Goal: Task Accomplishment & Management: Manage account settings

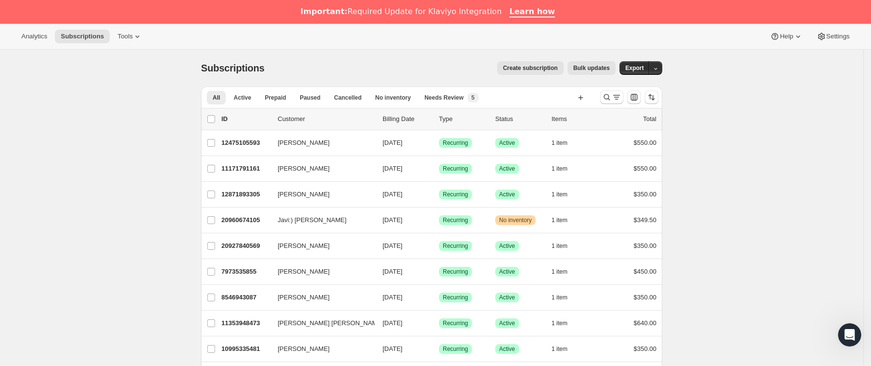
click at [627, 95] on div at bounding box center [629, 96] width 66 height 19
click at [619, 94] on icon "Buscar y filtrar resultados" at bounding box center [617, 97] width 10 height 10
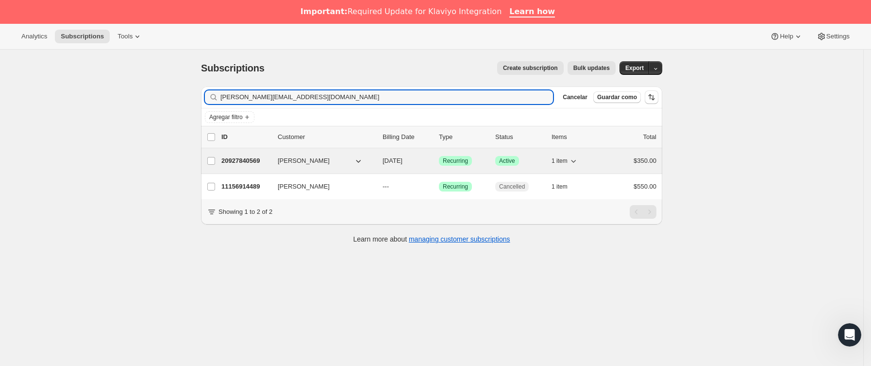
type input "[PERSON_NAME][EMAIL_ADDRESS][DOMAIN_NAME]"
click at [257, 166] on p "20927840569" at bounding box center [245, 161] width 49 height 10
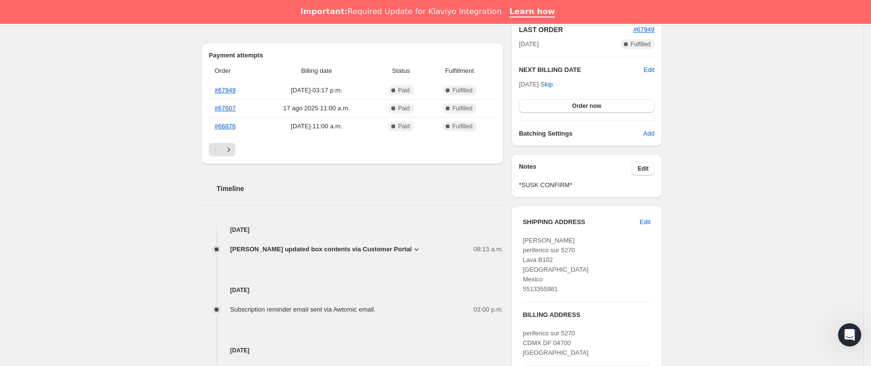
scroll to position [146, 0]
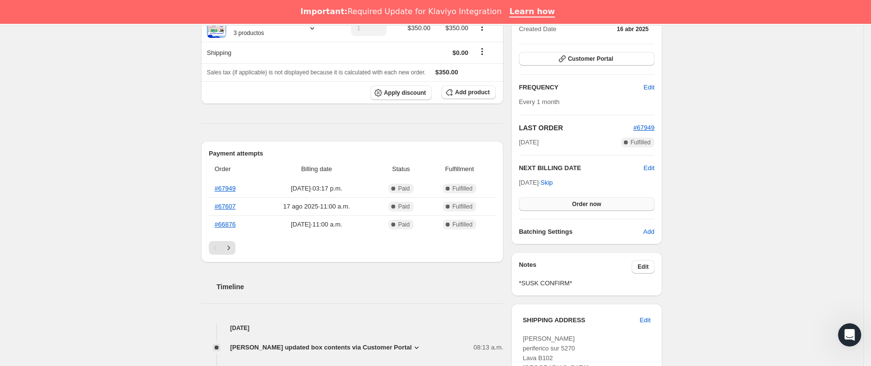
click at [570, 205] on button "Order now" at bounding box center [586, 204] width 135 height 14
click at [570, 205] on span "Click to confirm" at bounding box center [587, 204] width 44 height 8
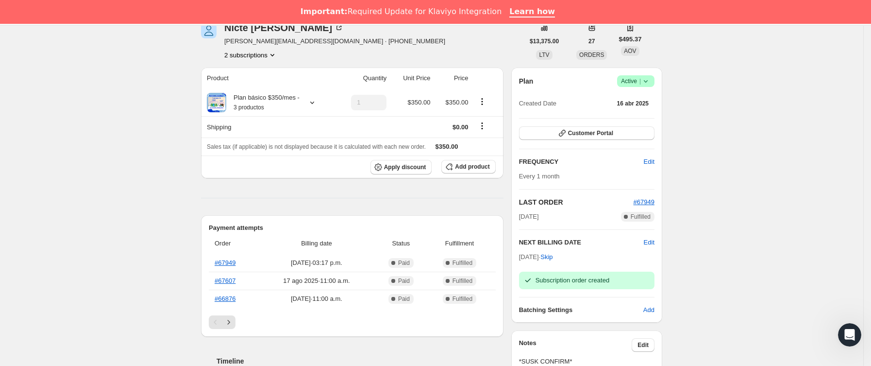
scroll to position [0, 0]
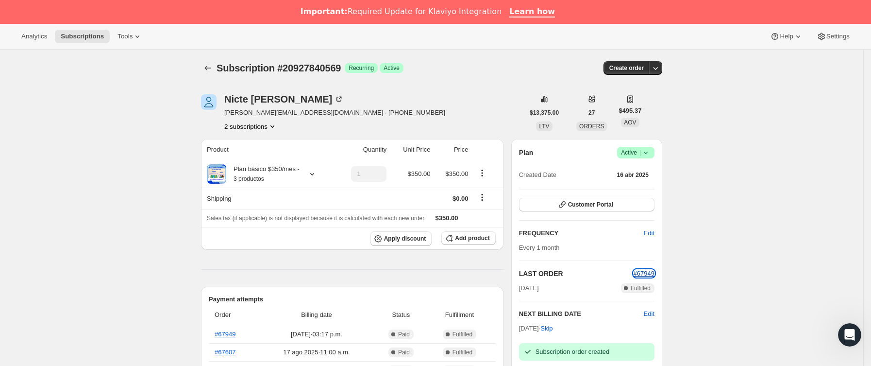
click at [645, 274] on span "#67949" at bounding box center [643, 272] width 21 height 7
click at [208, 65] on icon "Subscriptions" at bounding box center [208, 68] width 10 height 10
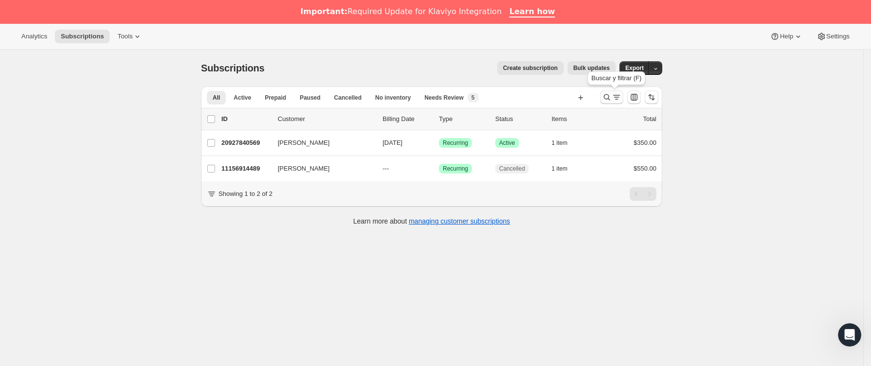
click at [610, 95] on icon "Buscar y filtrar resultados" at bounding box center [607, 97] width 6 height 6
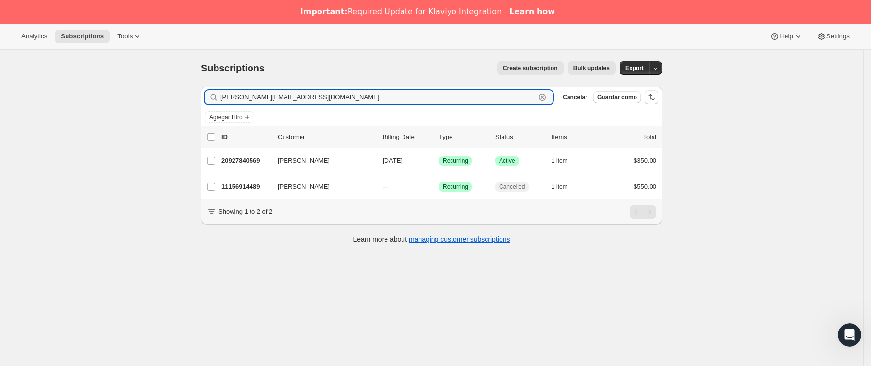
drag, startPoint x: 456, startPoint y: 92, endPoint x: 124, endPoint y: 92, distance: 332.0
click at [124, 92] on div "Subscriptions. Esta página está lista Subscriptions Create subscription Bulk up…" at bounding box center [431, 233] width 863 height 366
paste input "[EMAIL_ADDRESS][DOMAIN_NAME]"
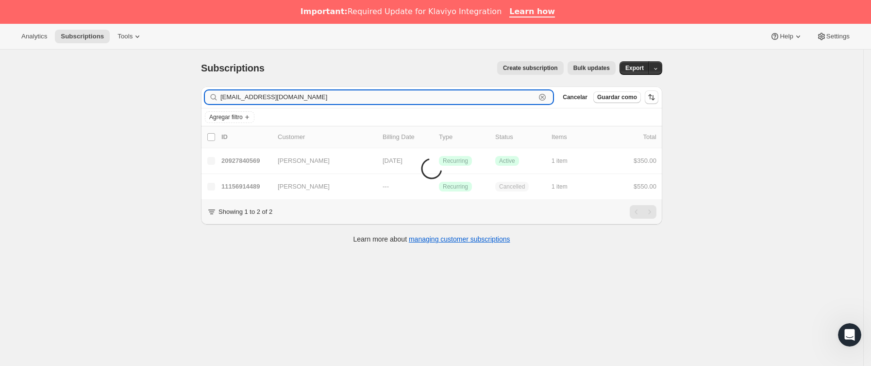
type input "[EMAIL_ADDRESS][DOMAIN_NAME]"
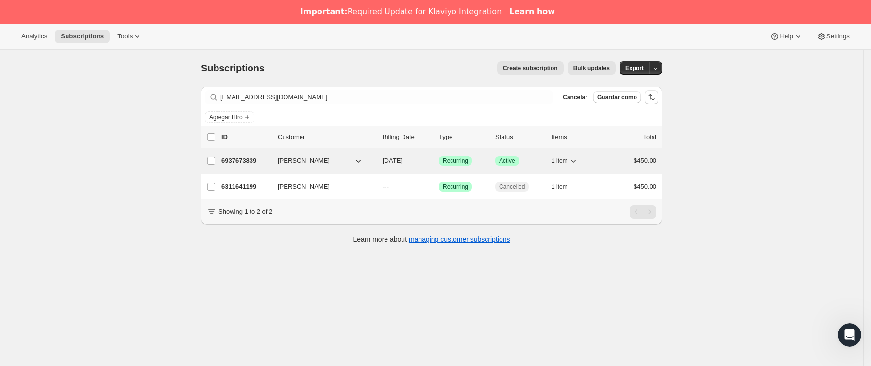
click at [274, 166] on div "6937673839 [PERSON_NAME] [DATE] Logrado Recurring Logrado Active 1 item $450.00" at bounding box center [438, 161] width 435 height 14
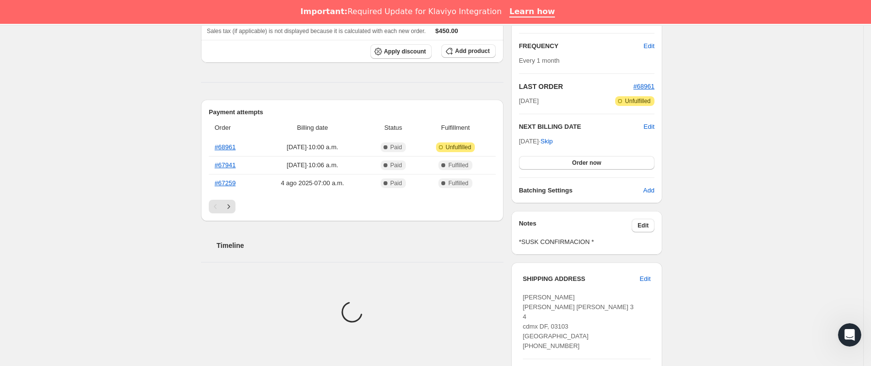
scroll to position [291, 0]
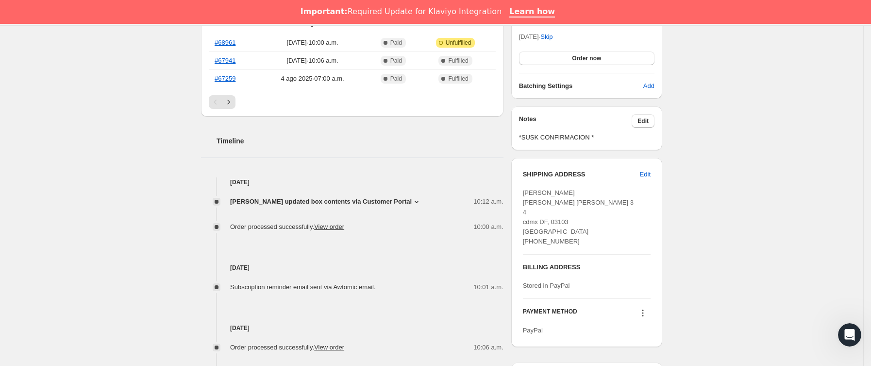
click at [376, 202] on span "[PERSON_NAME] updated box contents via Customer Portal" at bounding box center [321, 202] width 182 height 10
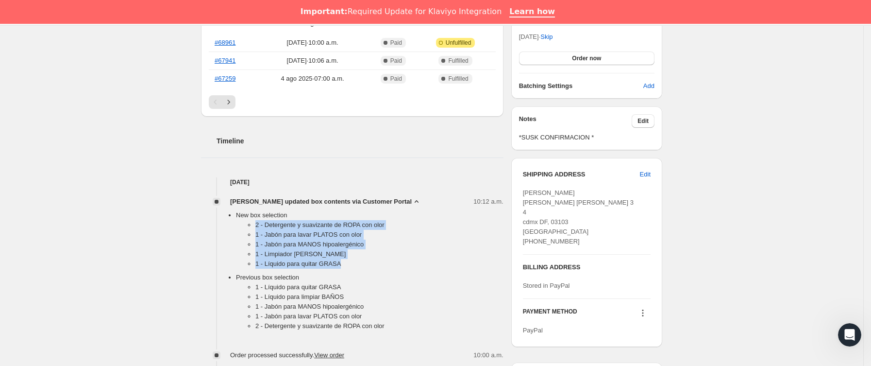
click at [373, 267] on ul "2 - Detergente y suavizante de ROPA con olor 1 - Jabón para [PERSON_NAME] con o…" at bounding box center [369, 246] width 267 height 52
copy ul "2 - Detergente y suavizante de ROPA con olor 1 - Jabón para [PERSON_NAME] con o…"
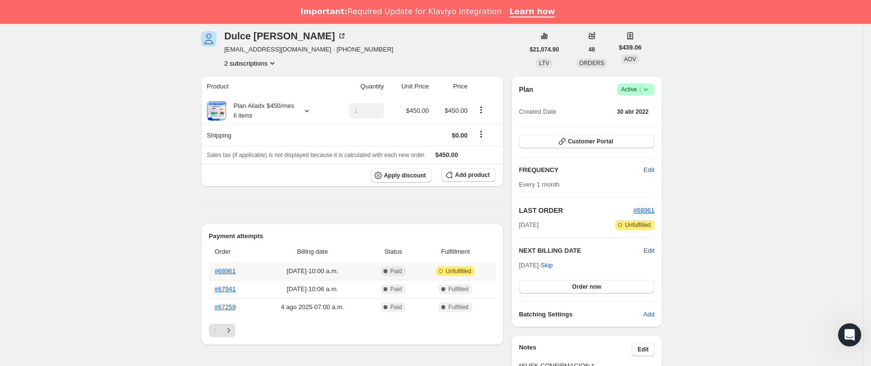
scroll to position [0, 0]
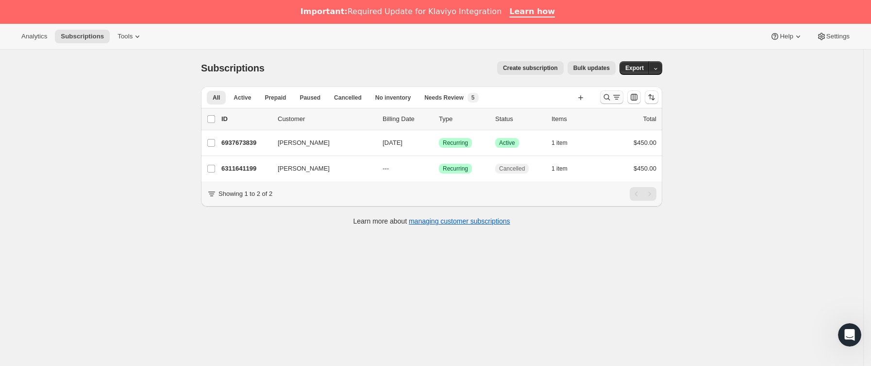
click at [608, 99] on icon "Buscar y filtrar resultados" at bounding box center [607, 97] width 10 height 10
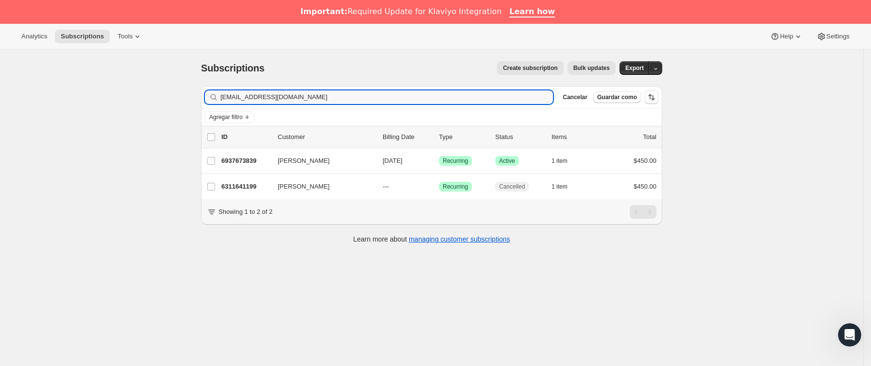
drag, startPoint x: 349, startPoint y: 98, endPoint x: 98, endPoint y: 105, distance: 250.6
click at [98, 105] on div "Subscriptions. Esta página está lista Subscriptions Create subscription Bulk up…" at bounding box center [431, 233] width 863 height 366
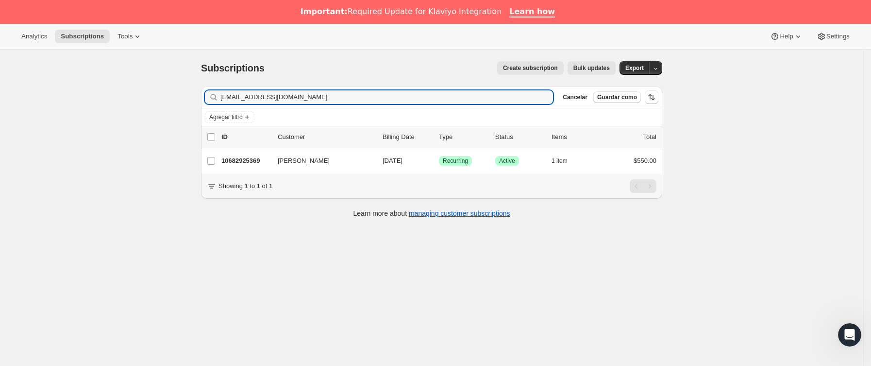
type input "patricioepk@icloud.com"
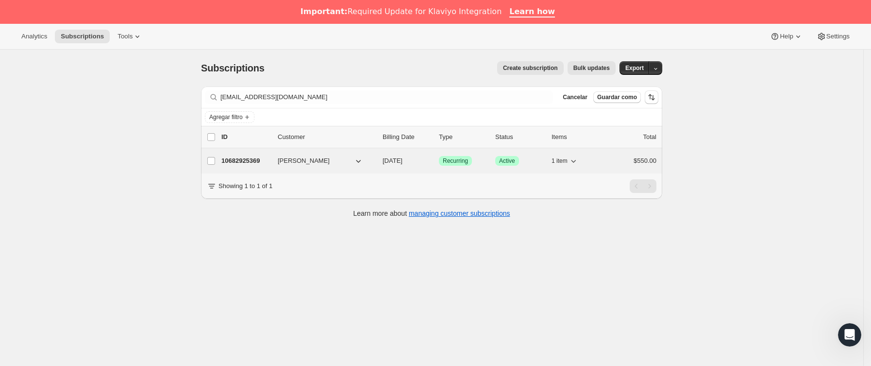
click at [279, 165] on div "10682925369 ERICK PATRICIO 10/03/2025 Logrado Recurring Logrado Active 1 item $…" at bounding box center [438, 161] width 435 height 14
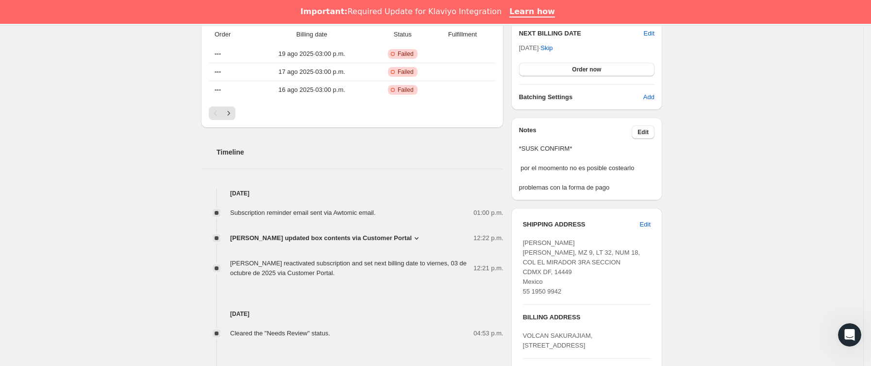
scroll to position [291, 0]
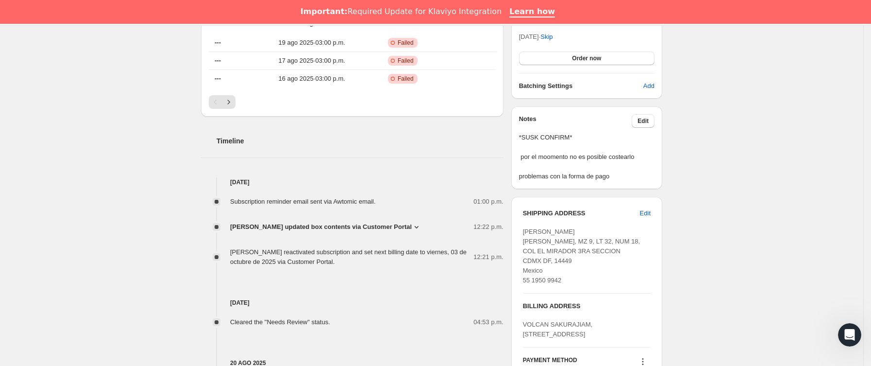
click at [400, 226] on span "ERICK PATRICIO updated box contents via Customer Portal" at bounding box center [321, 227] width 182 height 10
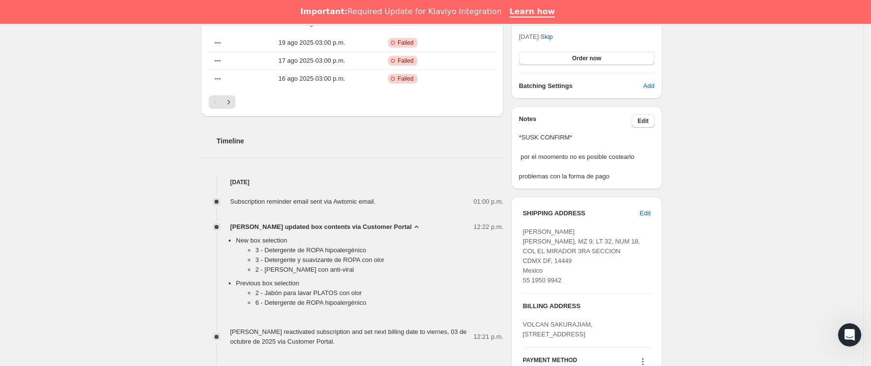
drag, startPoint x: 297, startPoint y: 250, endPoint x: 211, endPoint y: 209, distance: 95.1
click at [131, 252] on div "Subscription #10682925369. Esta página está lista Subscription #10682925369 Log…" at bounding box center [431, 207] width 863 height 898
drag, startPoint x: 255, startPoint y: 245, endPoint x: 376, endPoint y: 271, distance: 124.2
click at [334, 270] on ul "3 - Detergente de ROPA hipoalergénico 3 - Detergente y suavizante de ROPA con o…" at bounding box center [369, 261] width 267 height 33
drag, startPoint x: 370, startPoint y: 268, endPoint x: 257, endPoint y: 250, distance: 114.6
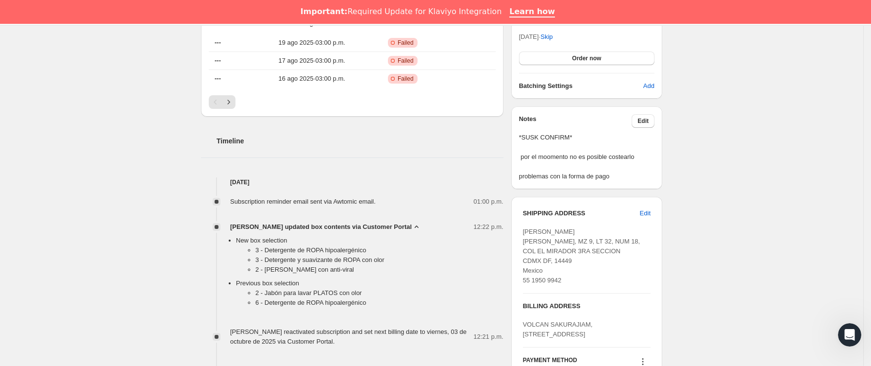
click at [257, 250] on ul "3 - Detergente de ROPA hipoalergénico 3 - Detergente y suavizante de ROPA con o…" at bounding box center [369, 261] width 267 height 33
copy ul "3 - Detergente de ROPA hipoalergénico 3 - Detergente y suavizante de ROPA con o…"
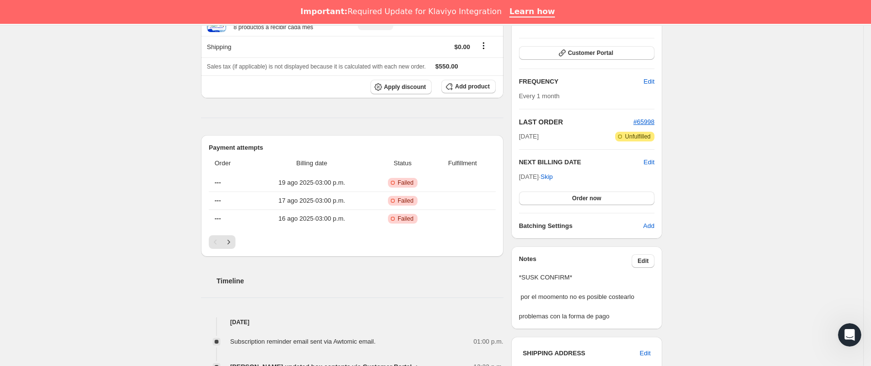
scroll to position [146, 0]
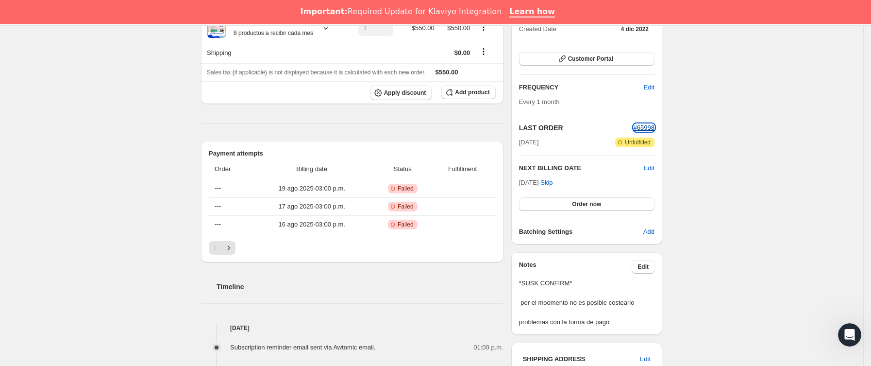
click at [649, 124] on span "#65998" at bounding box center [643, 127] width 21 height 7
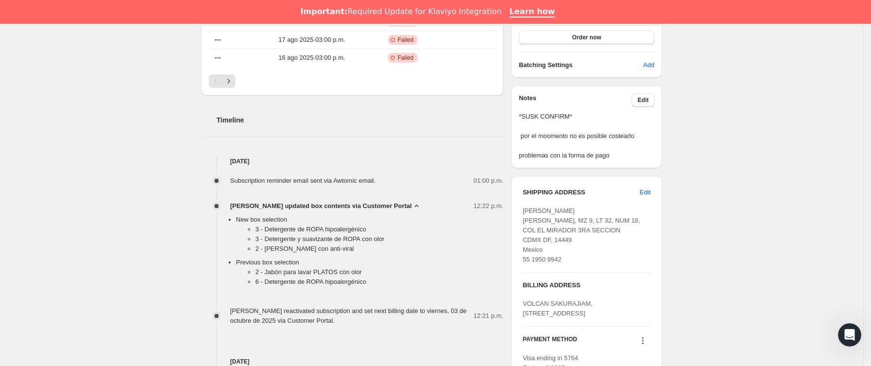
scroll to position [364, 0]
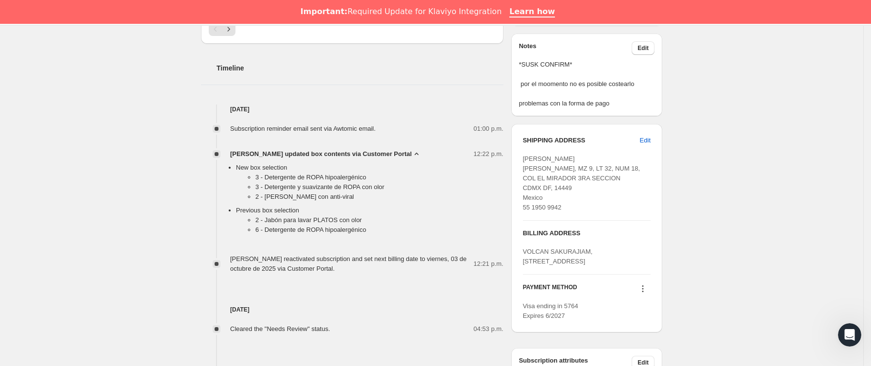
copy ul "3 - Detergente de ROPA hipoalergénico 3 - Detergente y suavizante de ROPA con o…"
